Goal: Use online tool/utility: Utilize a website feature to perform a specific function

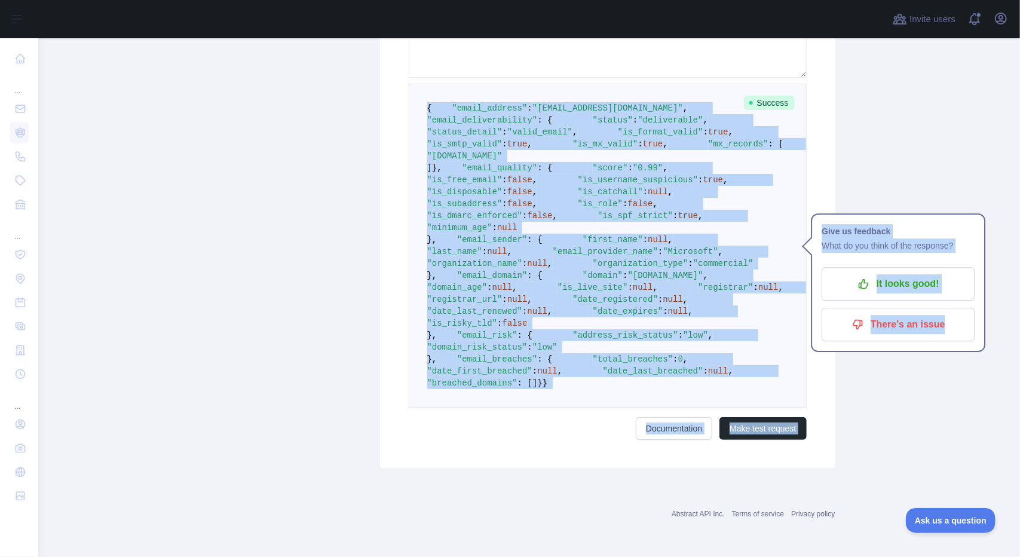
scroll to position [738, 0]
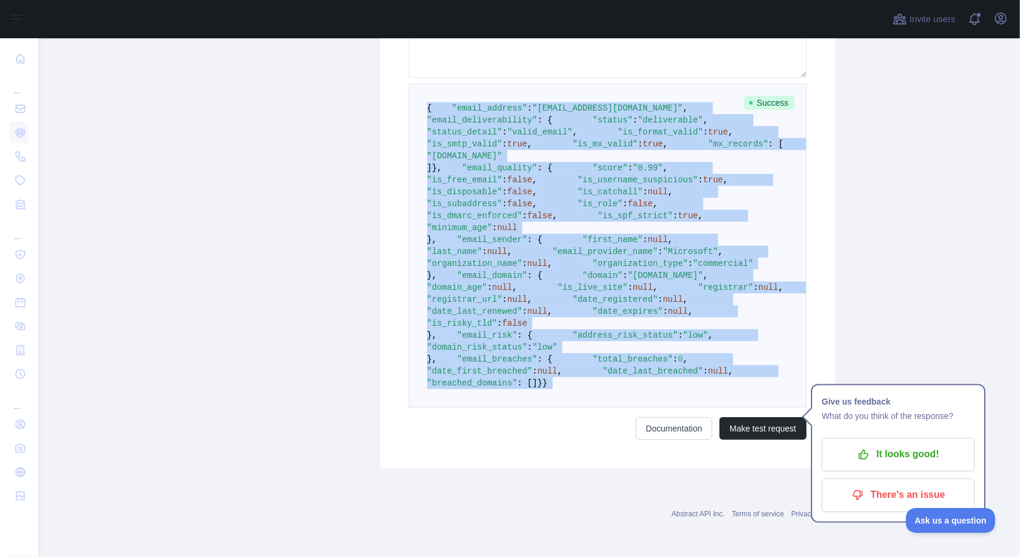
drag, startPoint x: 421, startPoint y: 304, endPoint x: 496, endPoint y: 408, distance: 128.1
click at [496, 408] on form "**********" at bounding box center [608, 222] width 398 height 435
copy code "{ "email_address" : "[EMAIL_ADDRESS][DOMAIN_NAME]" , "email_deliverability" : {…"
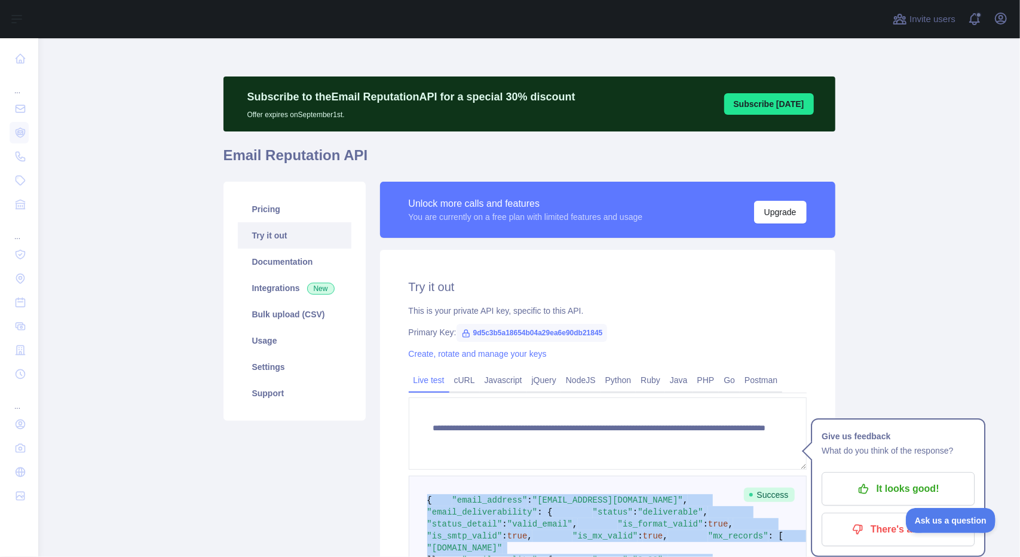
scroll to position [104, 0]
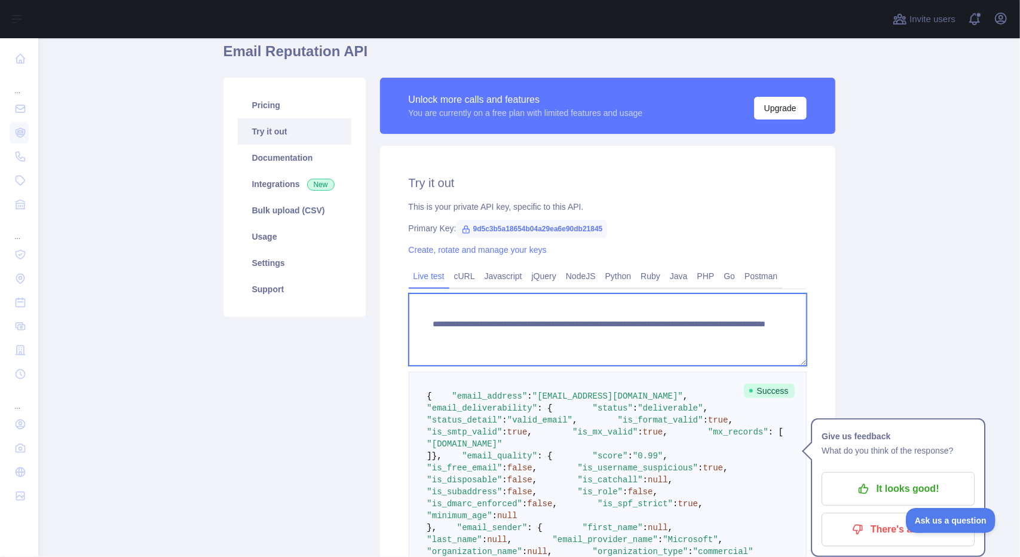
drag, startPoint x: 425, startPoint y: 322, endPoint x: 748, endPoint y: 339, distance: 323.2
click at [748, 339] on textarea "**********" at bounding box center [608, 330] width 398 height 72
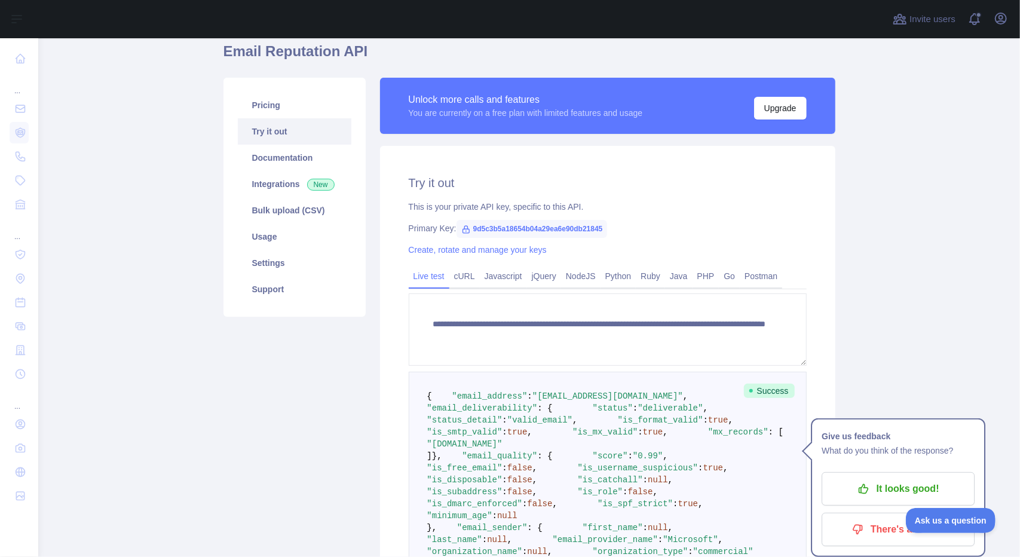
click at [270, 466] on div "Pricing Try it out Documentation Integrations New Bulk upload (CSV) Usage Setti…" at bounding box center [294, 417] width 157 height 679
click at [457, 279] on link "cURL" at bounding box center [465, 276] width 30 height 19
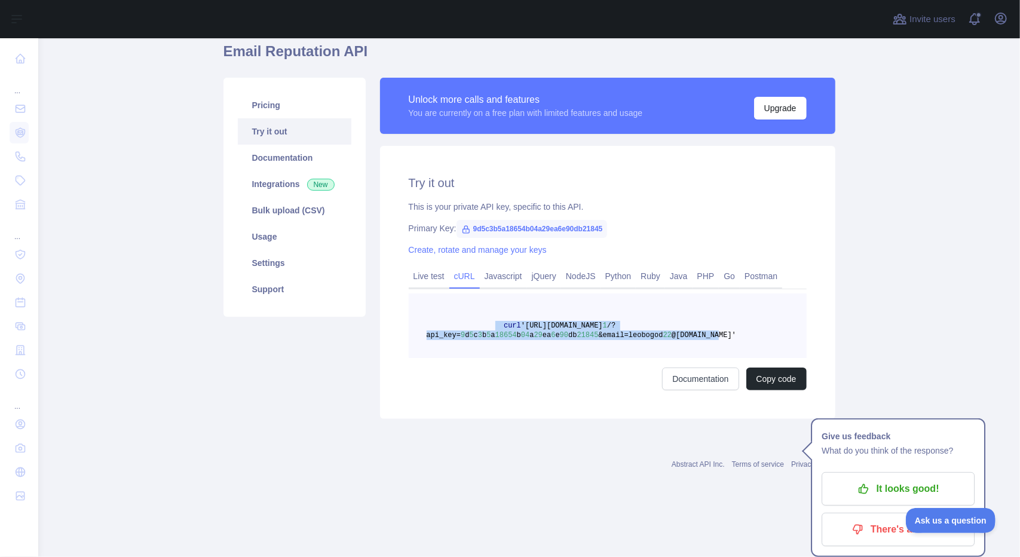
drag, startPoint x: 727, startPoint y: 342, endPoint x: 484, endPoint y: 326, distance: 243.2
click at [484, 326] on pre "curl '[URL][DOMAIN_NAME] 1 /?api_key= 9 d 5 c 3 b 5 a 18654 b 04 a 29 ea 6 e 90…" at bounding box center [608, 326] width 398 height 65
copy span "curl '[URL][DOMAIN_NAME] 1 /?api_key= 9 d 5 c 3 b 5 a 18654 b 04 a 29 ea 6 e 90…"
click at [122, 88] on main "Subscribe to the Email Reputation API for a special 30 % discount Offer expires…" at bounding box center [529, 297] width 982 height 519
click at [757, 275] on link "Postman" at bounding box center [761, 276] width 42 height 19
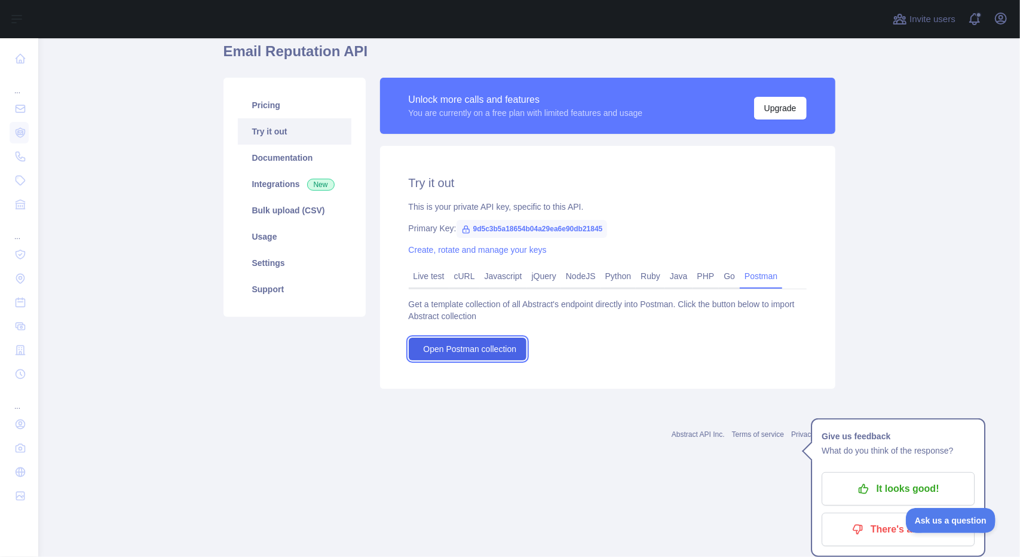
click at [475, 353] on span "Open Postman collection" at bounding box center [470, 349] width 93 height 12
click at [427, 273] on link "Live test" at bounding box center [429, 276] width 41 height 19
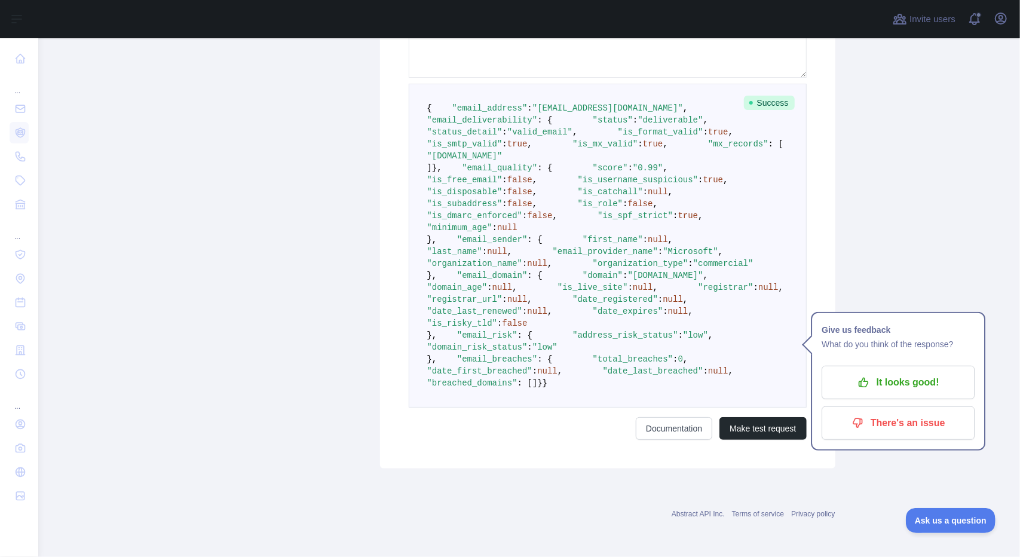
scroll to position [434, 0]
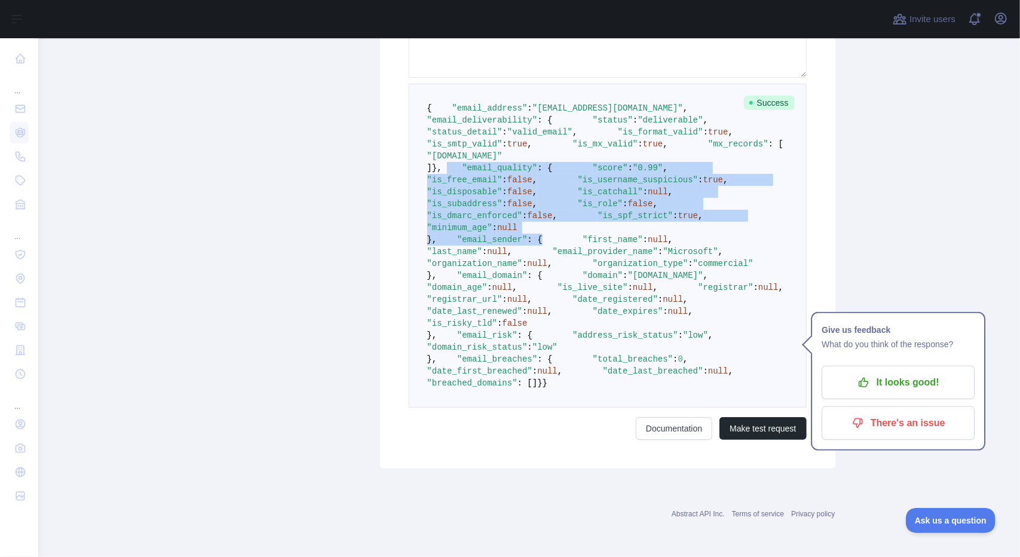
drag, startPoint x: 429, startPoint y: 205, endPoint x: 588, endPoint y: 347, distance: 213.4
click at [588, 347] on pre "{ "email_address" : "[EMAIL_ADDRESS][DOMAIN_NAME]" , "email_deliverability" : {…" at bounding box center [608, 246] width 398 height 324
copy code ""email_quality" : { "score" : "0.99" , "is_free_email" : false , "is_username_s…"
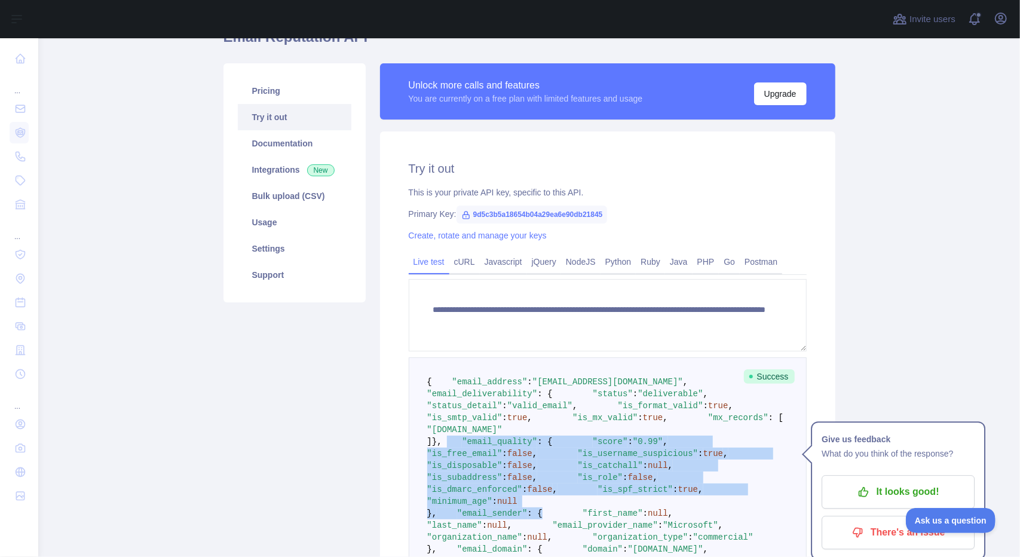
scroll to position [123, 0]
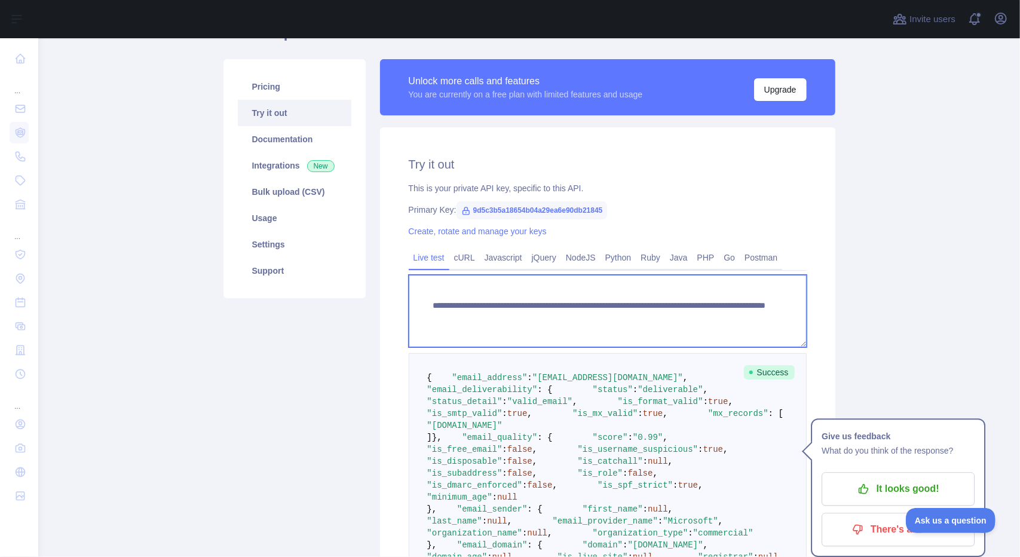
click at [689, 318] on textarea "**********" at bounding box center [608, 311] width 398 height 72
click at [716, 319] on textarea "**********" at bounding box center [608, 311] width 398 height 72
drag, startPoint x: 732, startPoint y: 319, endPoint x: 638, endPoint y: 321, distance: 93.3
click at [638, 321] on textarea "**********" at bounding box center [608, 311] width 398 height 72
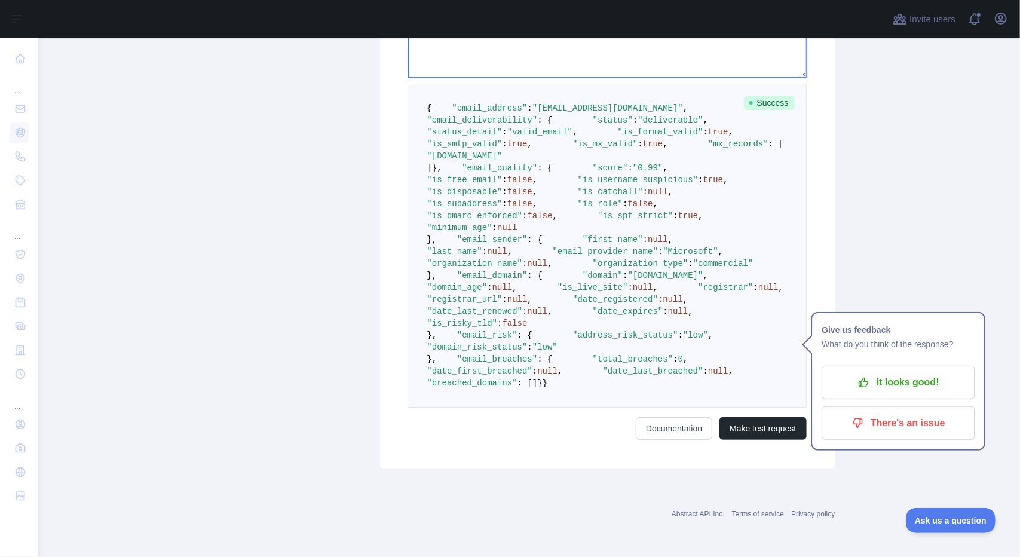
scroll to position [738, 0]
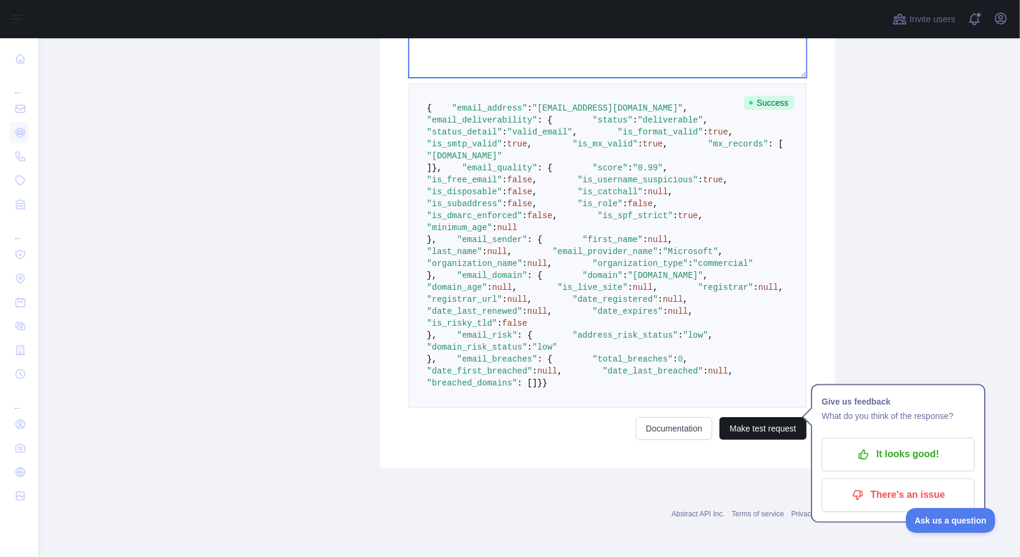
type textarea "**********"
click at [770, 418] on button "Make test request" at bounding box center [763, 428] width 87 height 23
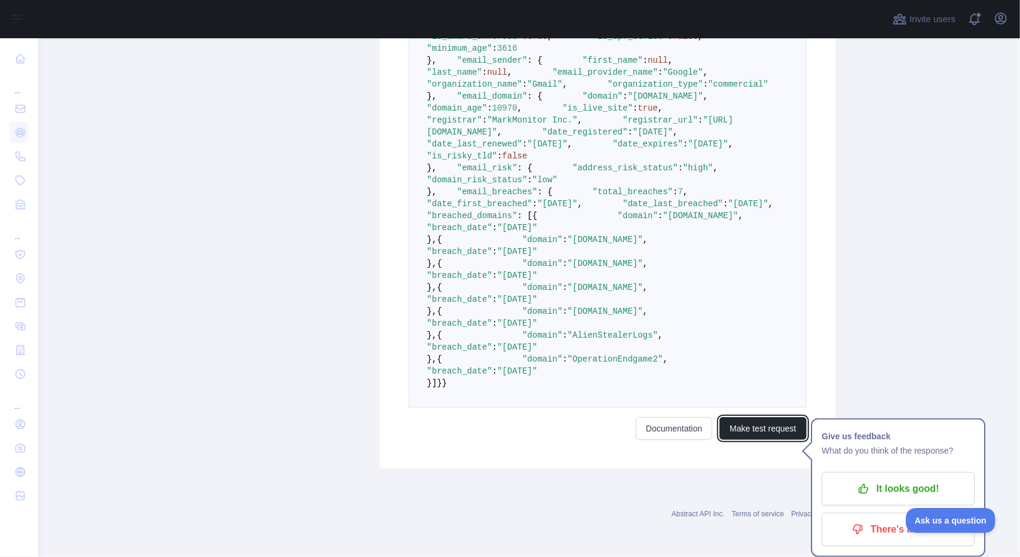
scroll to position [962, 0]
drag, startPoint x: 626, startPoint y: 493, endPoint x: 547, endPoint y: 496, distance: 79.6
click at [568, 364] on span ""OperationEndgame2"" at bounding box center [616, 359] width 96 height 10
